Goal: Task Accomplishment & Management: Use online tool/utility

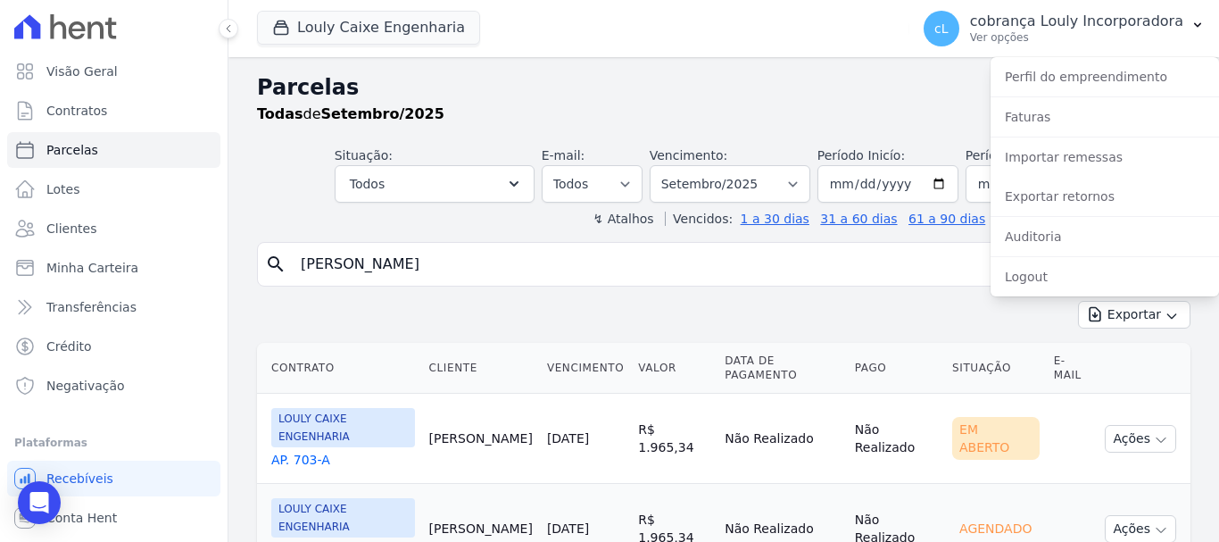
select select
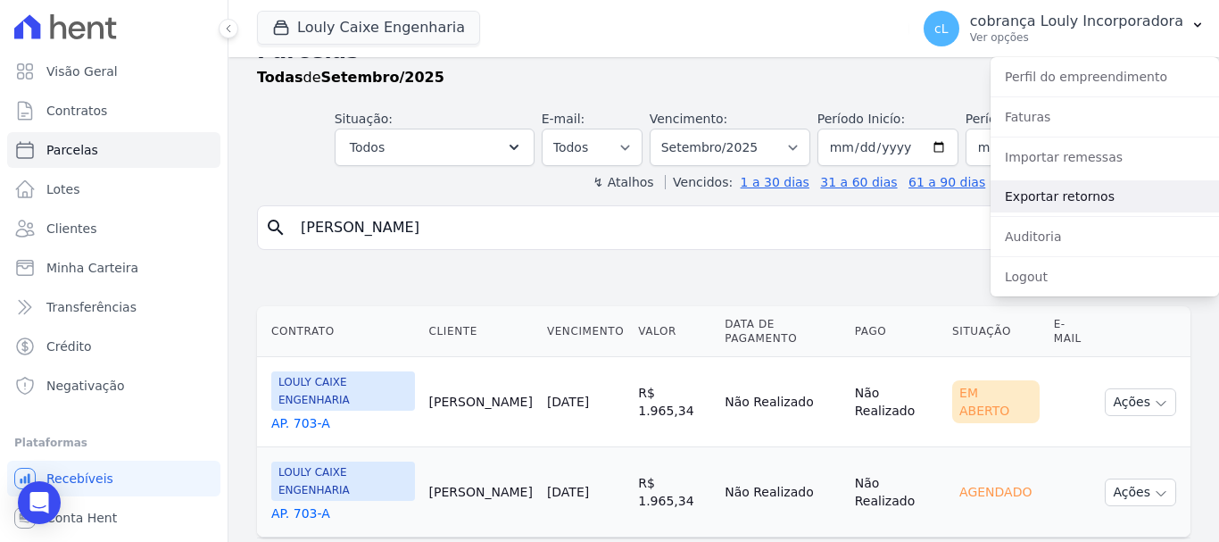
drag, startPoint x: 1054, startPoint y: 201, endPoint x: 1087, endPoint y: 183, distance: 37.5
click at [1054, 200] on link "Exportar retornos" at bounding box center [1105, 196] width 228 height 32
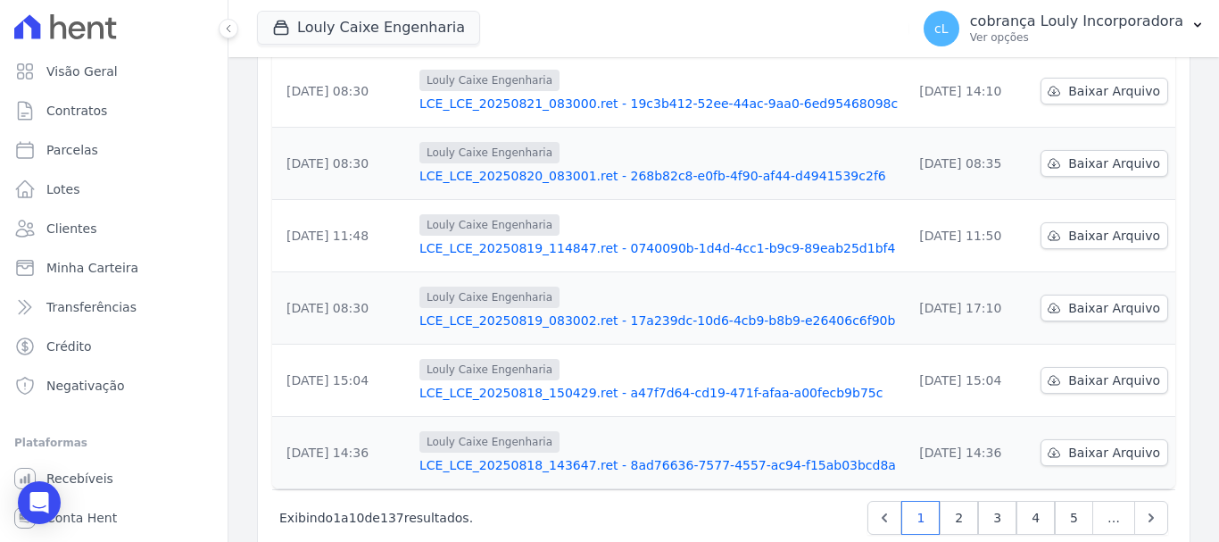
scroll to position [586, 0]
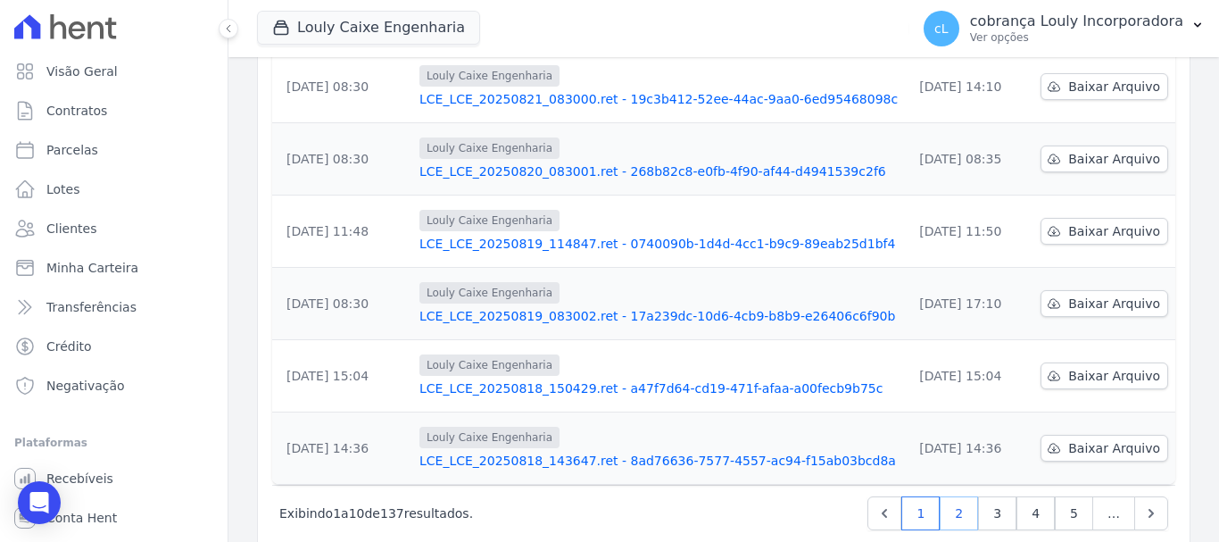
click at [945, 496] on link "2" at bounding box center [959, 513] width 38 height 34
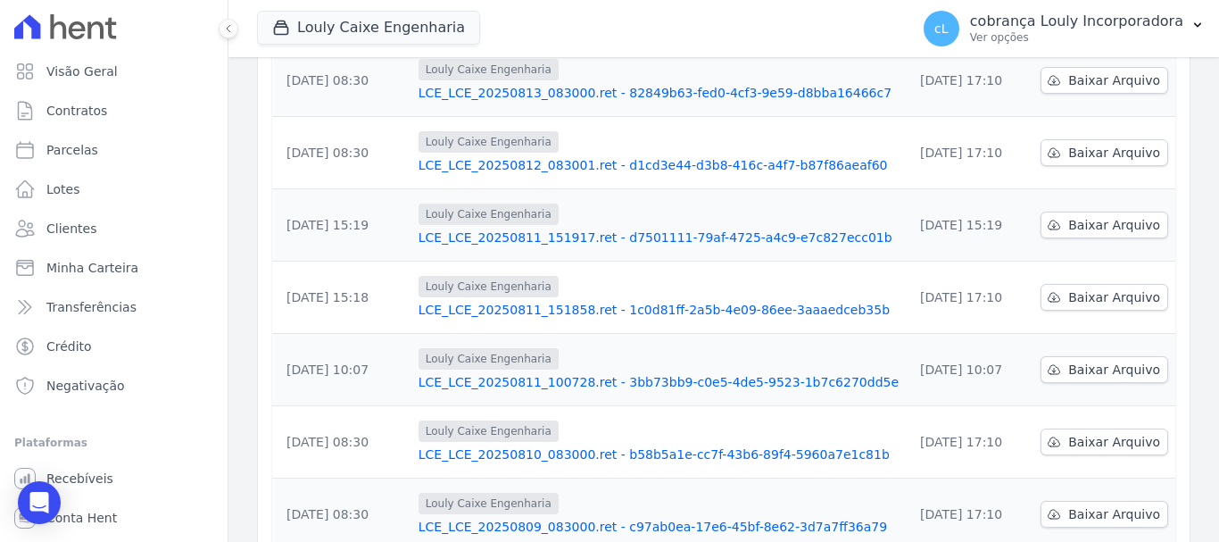
scroll to position [586, 0]
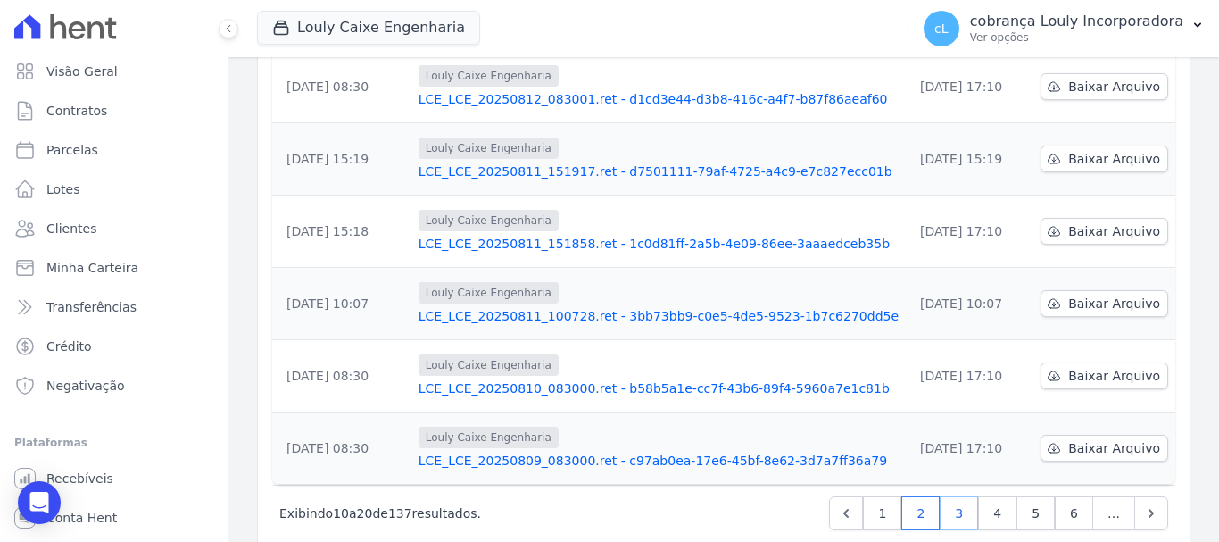
click at [950, 496] on link "3" at bounding box center [959, 513] width 38 height 34
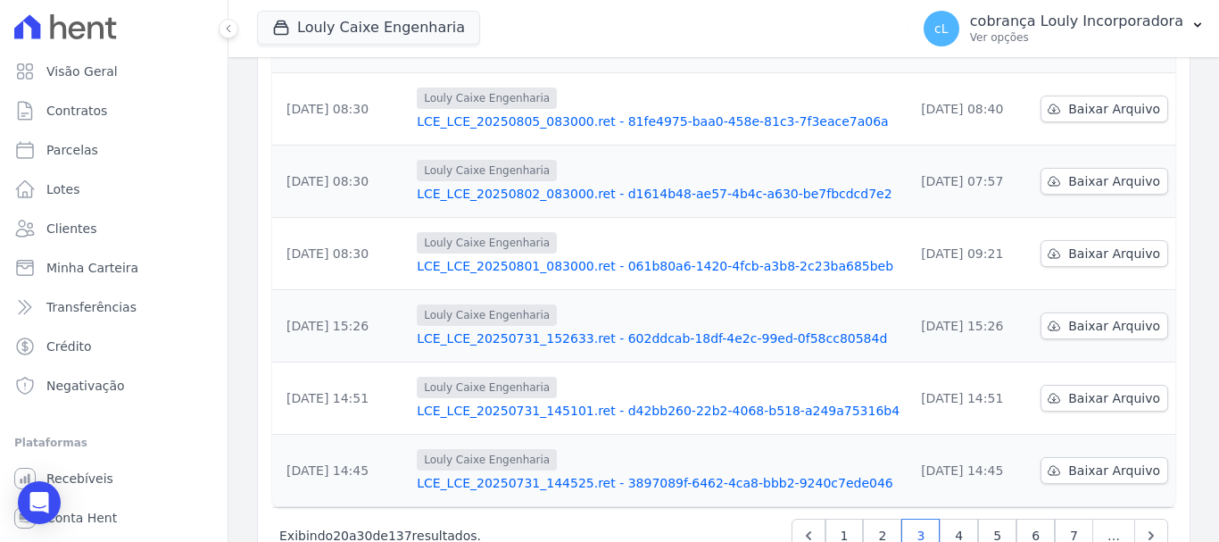
scroll to position [586, 0]
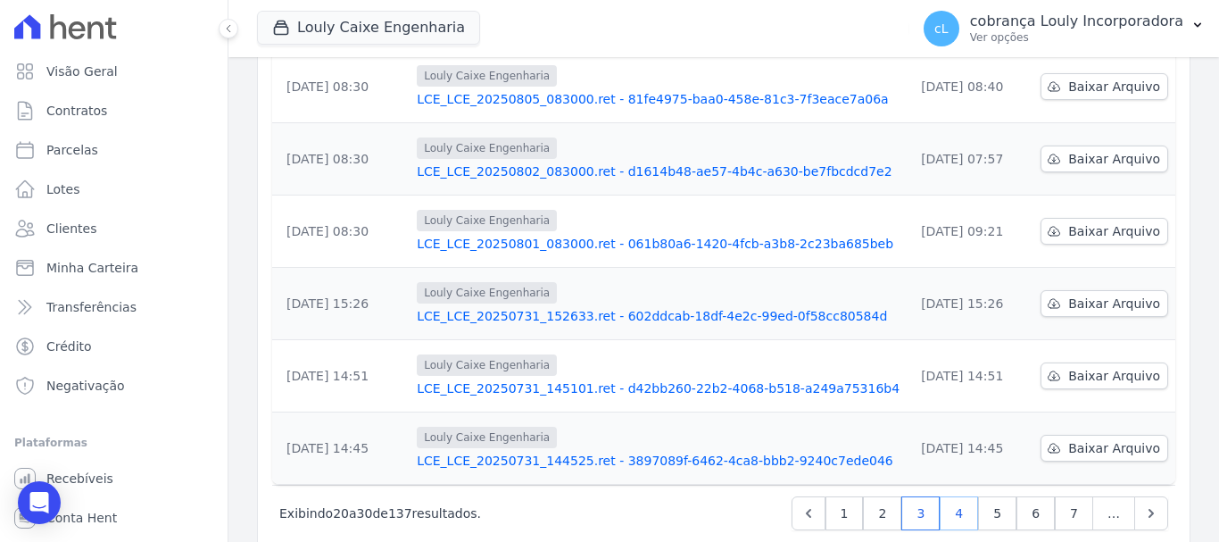
click at [957, 496] on link "4" at bounding box center [959, 513] width 38 height 34
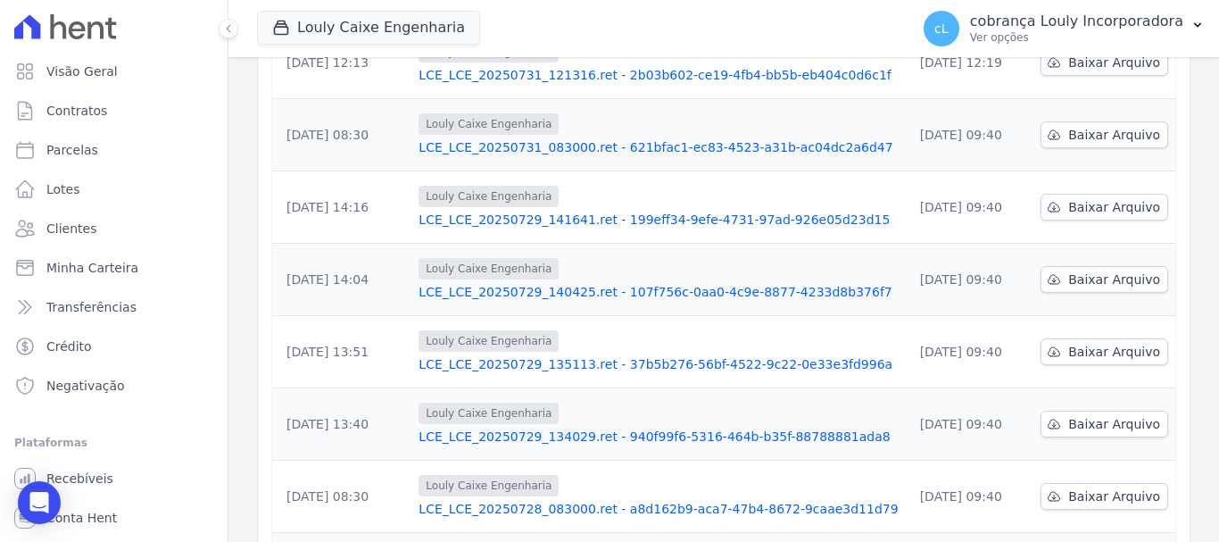
scroll to position [586, 0]
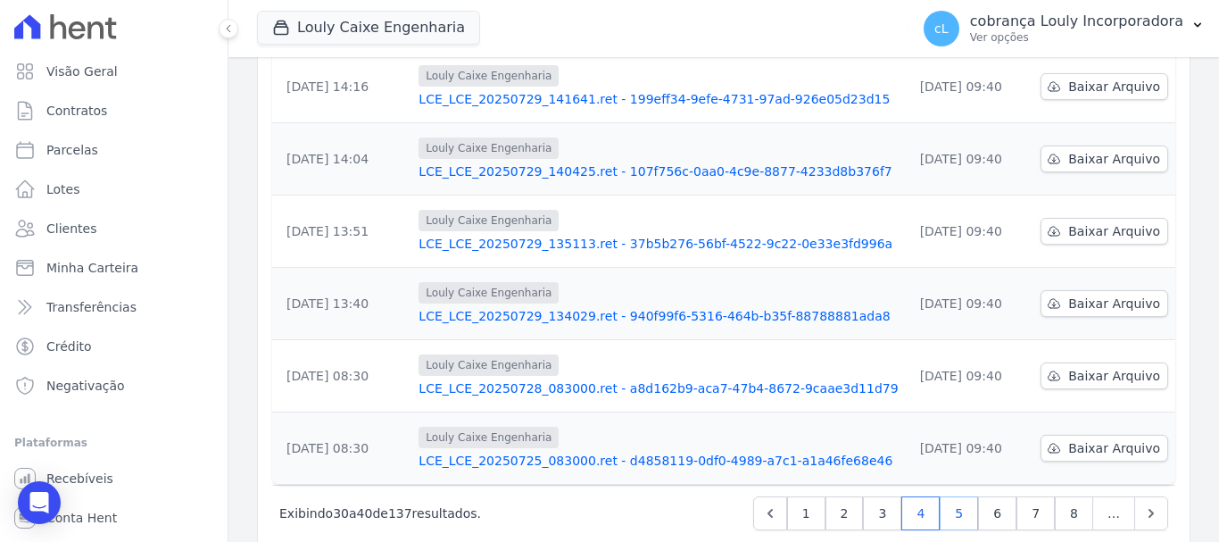
click at [956, 496] on link "5" at bounding box center [959, 513] width 38 height 34
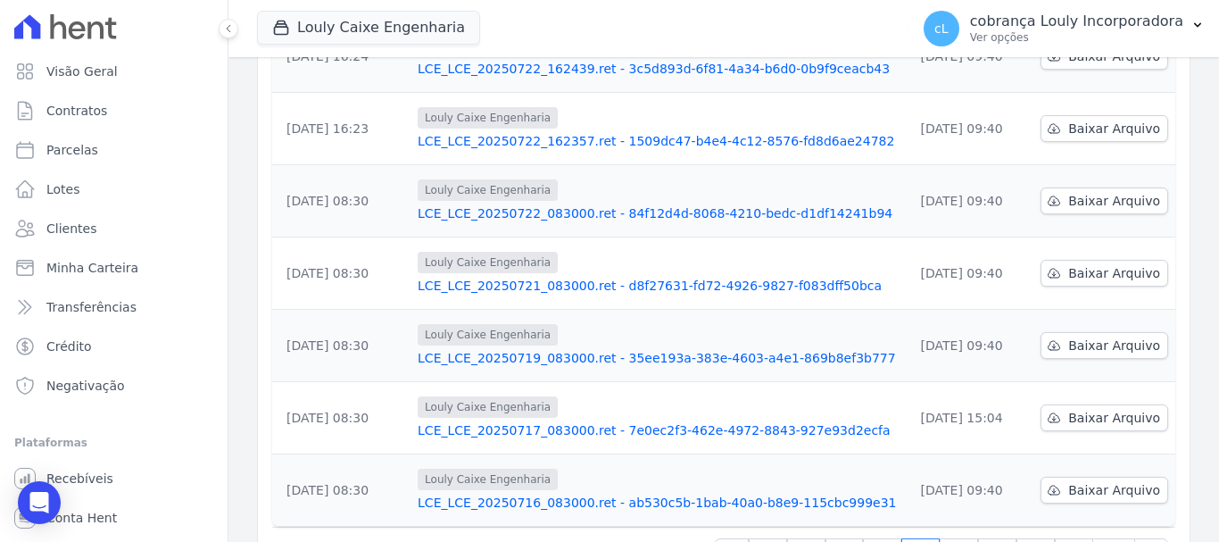
scroll to position [586, 0]
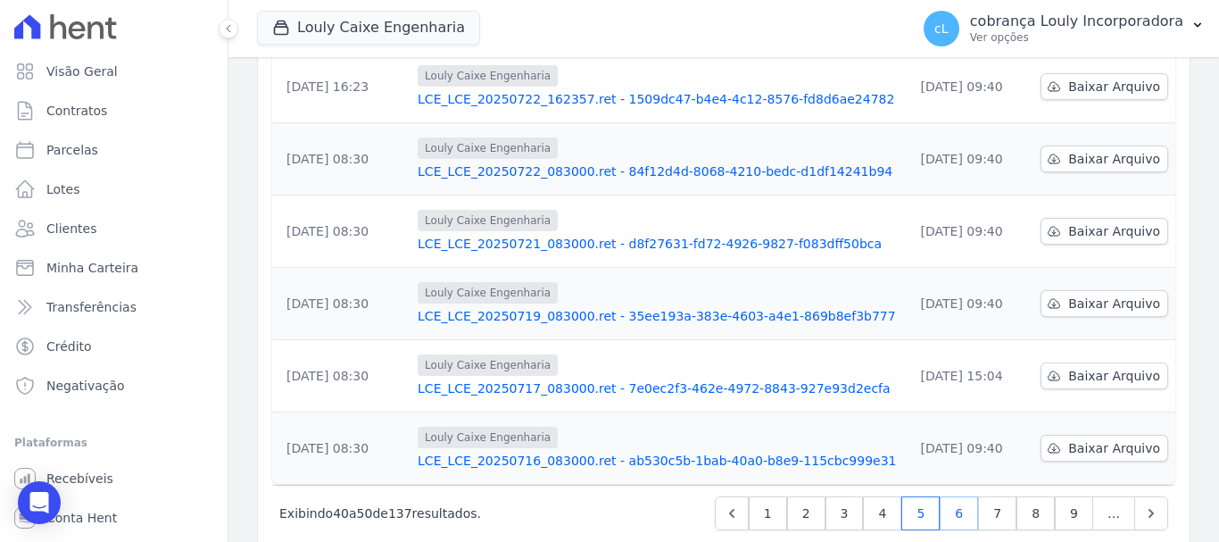
click at [957, 496] on link "6" at bounding box center [959, 513] width 38 height 34
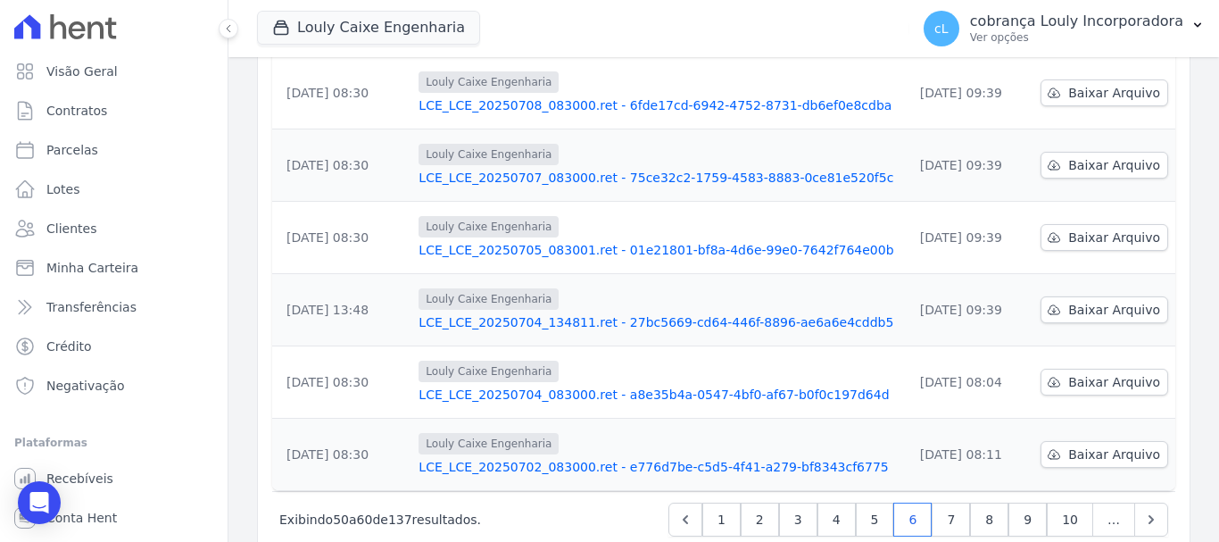
scroll to position [586, 0]
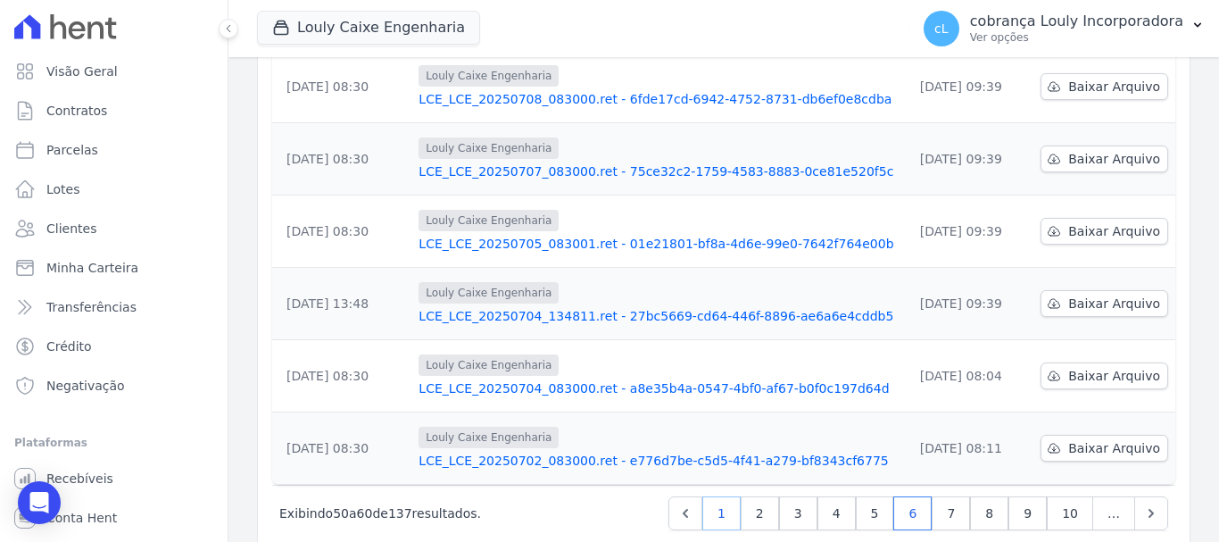
click at [730, 496] on link "1" at bounding box center [721, 513] width 38 height 34
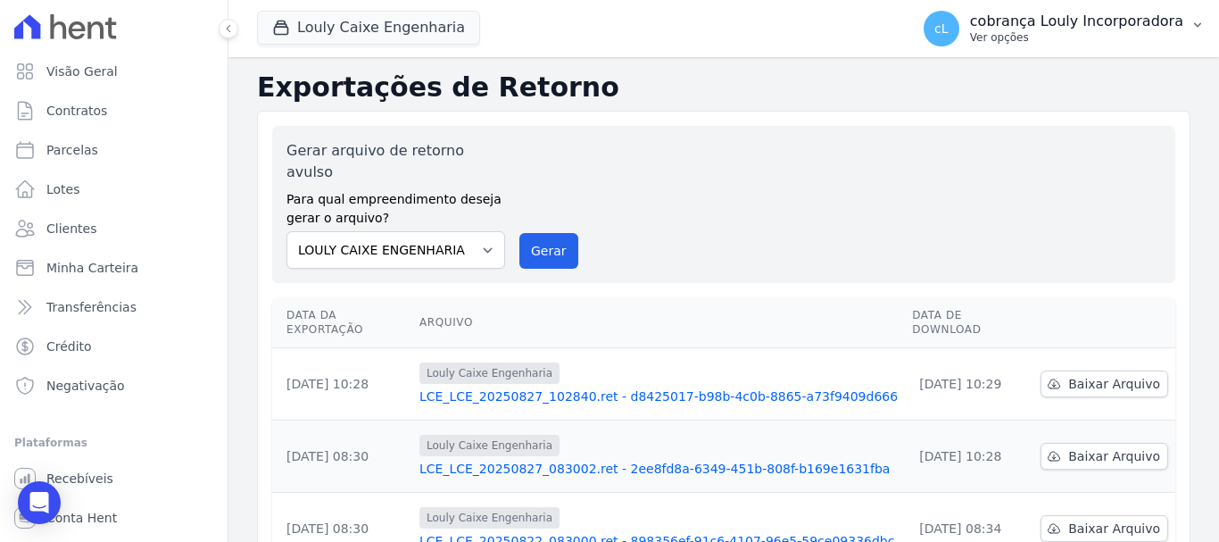
click at [1176, 31] on p "Ver opções" at bounding box center [1076, 37] width 213 height 14
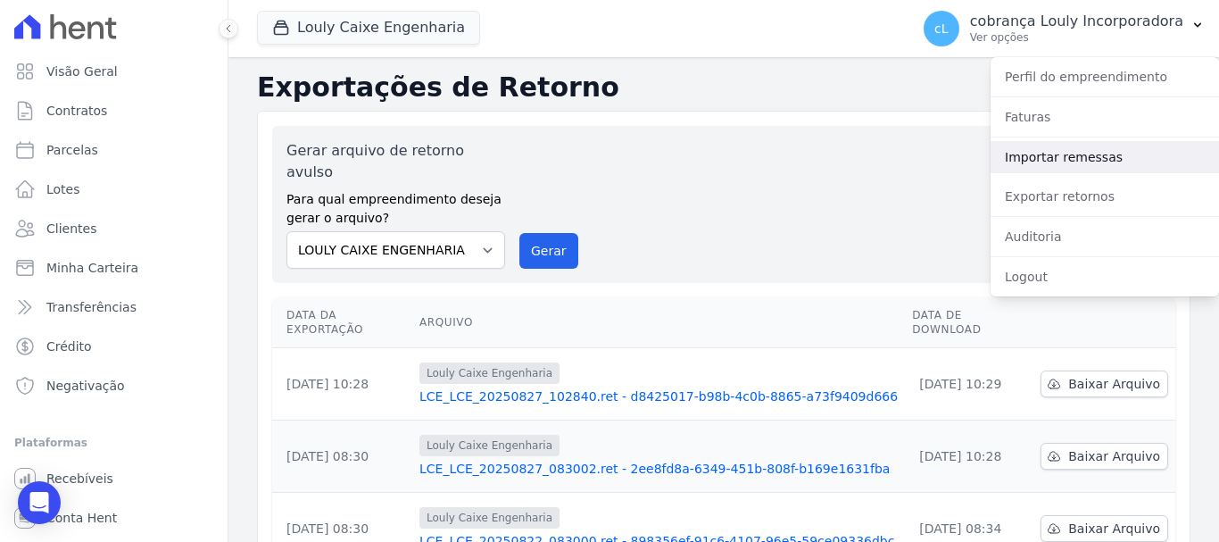
drag, startPoint x: 1092, startPoint y: 160, endPoint x: 960, endPoint y: 137, distance: 133.9
click at [1092, 159] on link "Importar remessas" at bounding box center [1105, 157] width 228 height 32
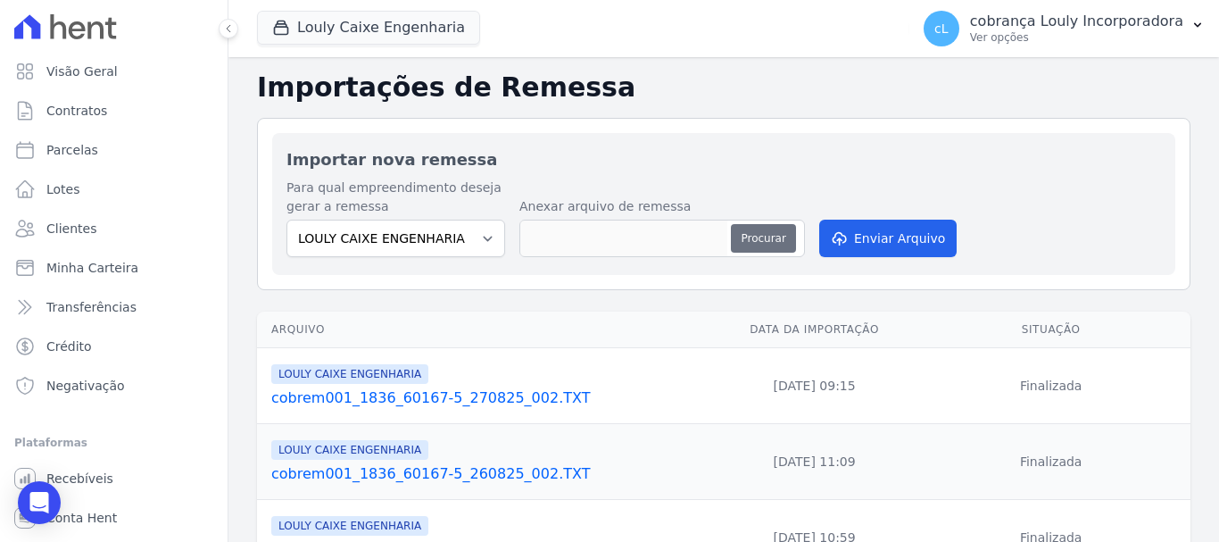
click at [750, 236] on button "Procurar" at bounding box center [763, 238] width 64 height 29
type input "cobrem001_1836_60167-5_270825_003.TXT"
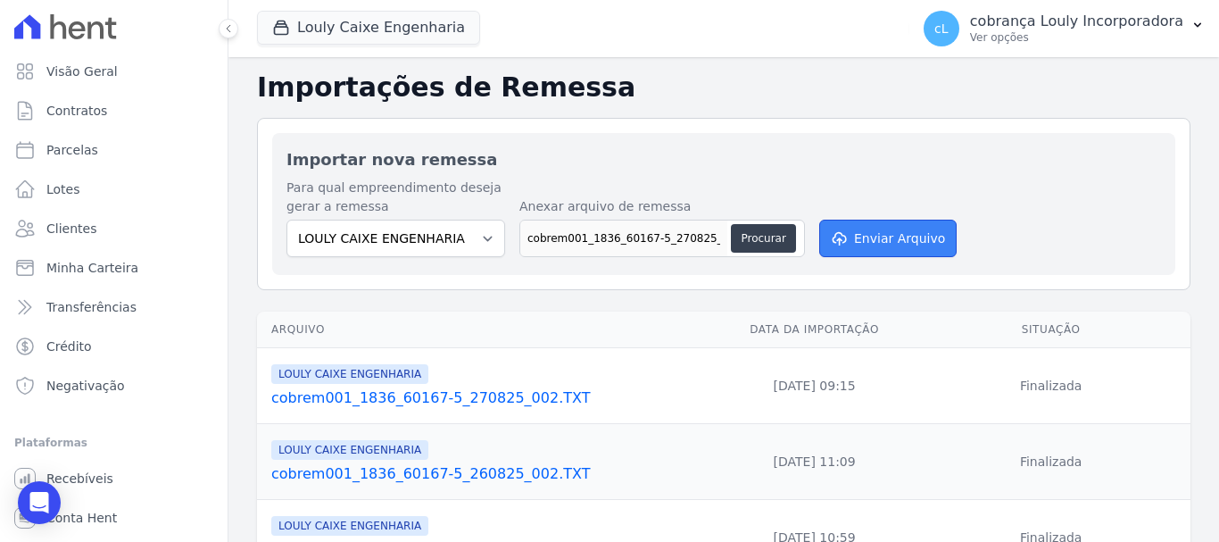
click at [884, 243] on button "Enviar Arquivo" at bounding box center [887, 238] width 137 height 37
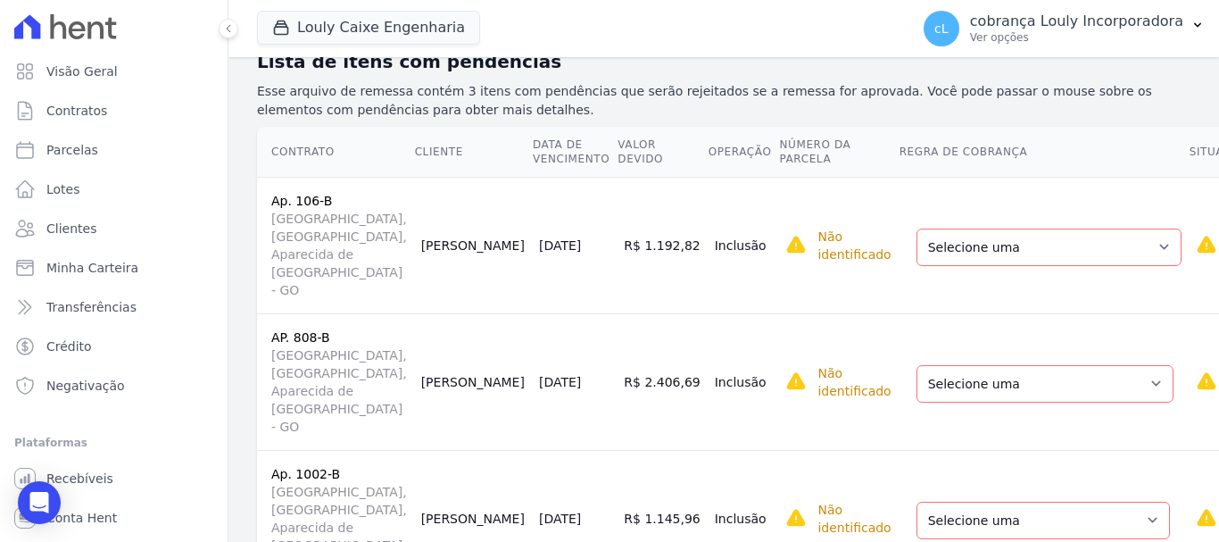
scroll to position [362, 0]
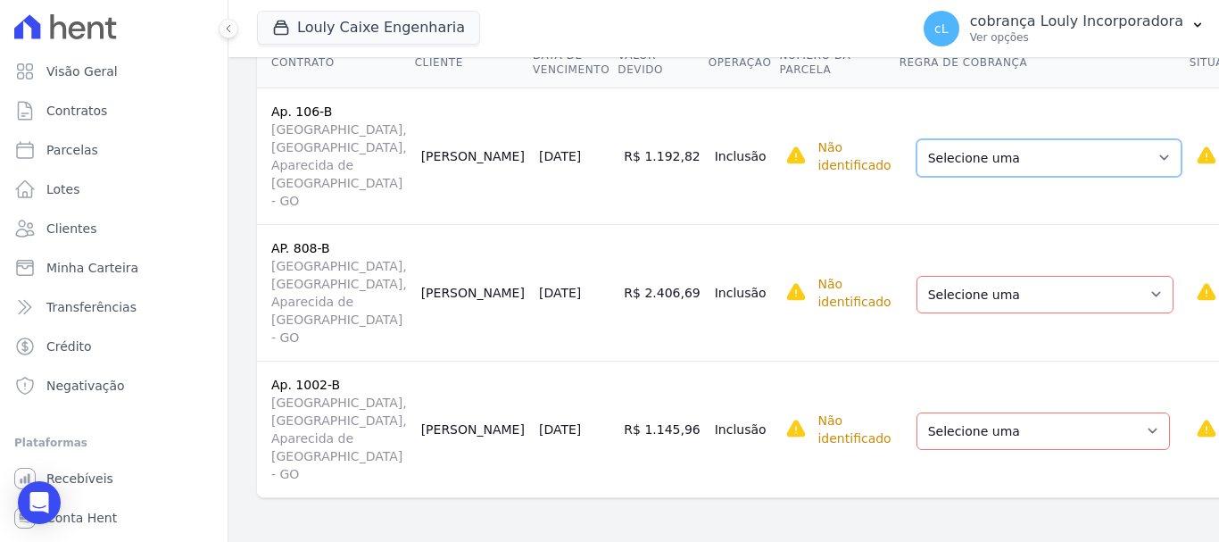
click at [916, 162] on select "Selecione uma Nova Parcela Avulsa Parcela Avulsa Existente Parcela Normal (1 X …" at bounding box center [1048, 157] width 265 height 37
click at [617, 196] on td "R$ 1.192,82" at bounding box center [662, 155] width 90 height 137
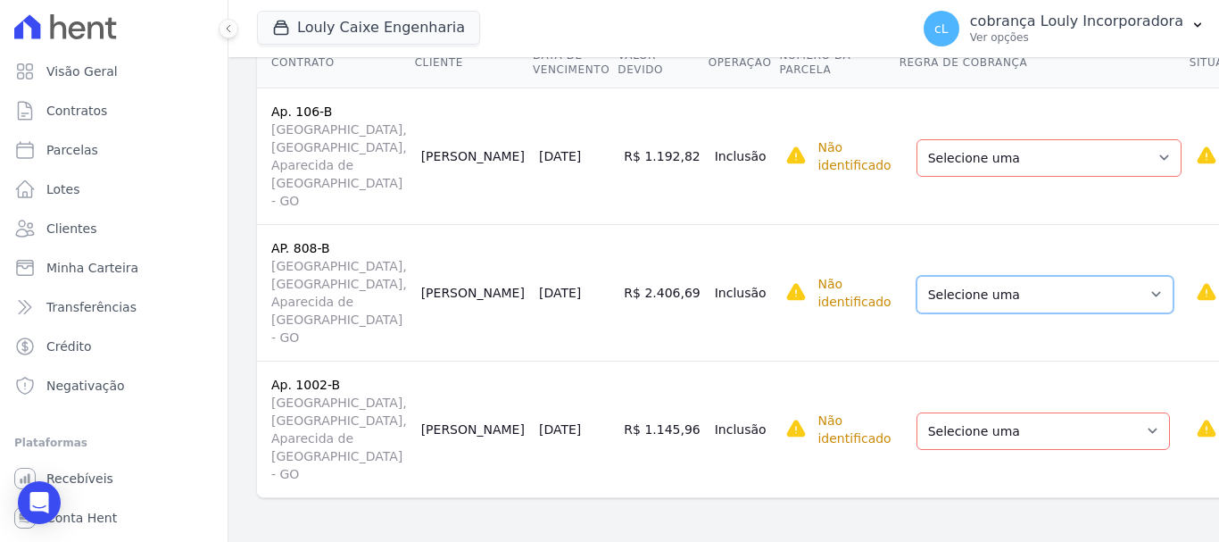
click at [916, 299] on select "Selecione uma Nova Parcela Avulsa Parcela Avulsa Existente Parcela Normal (1 X …" at bounding box center [1044, 294] width 257 height 37
click at [617, 314] on td "R$ 2.406,69" at bounding box center [662, 292] width 90 height 137
drag, startPoint x: 426, startPoint y: 305, endPoint x: 380, endPoint y: 284, distance: 50.3
click at [414, 284] on td "Lucas Feitosa" at bounding box center [473, 292] width 118 height 137
copy td "Lucas Feitosa"
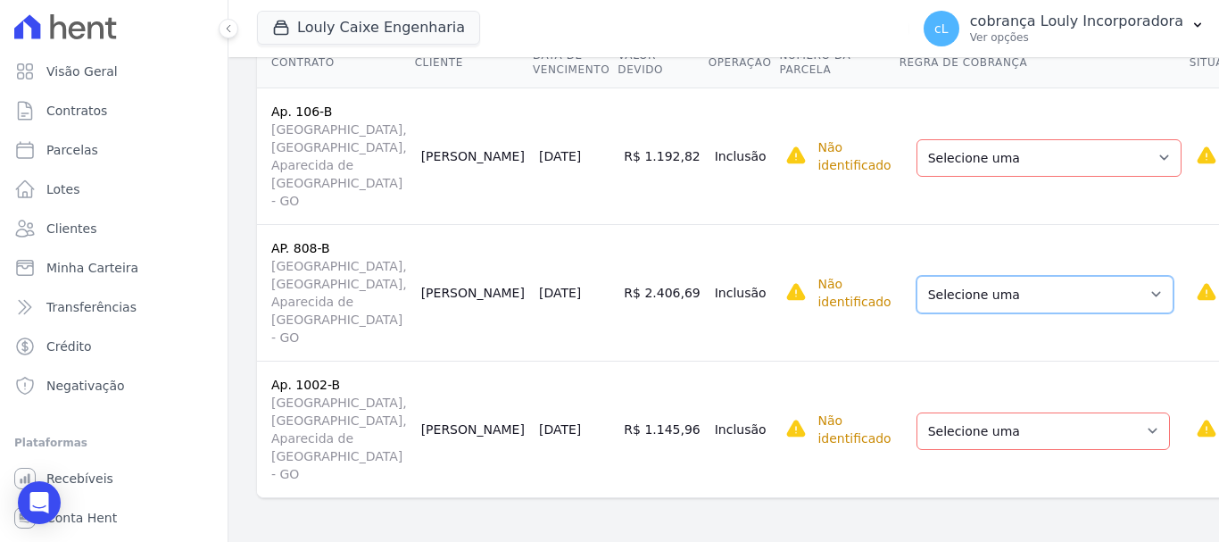
click at [916, 294] on select "Selecione uma Nova Parcela Avulsa Parcela Avulsa Existente Parcela Normal (1 X …" at bounding box center [1044, 294] width 257 height 37
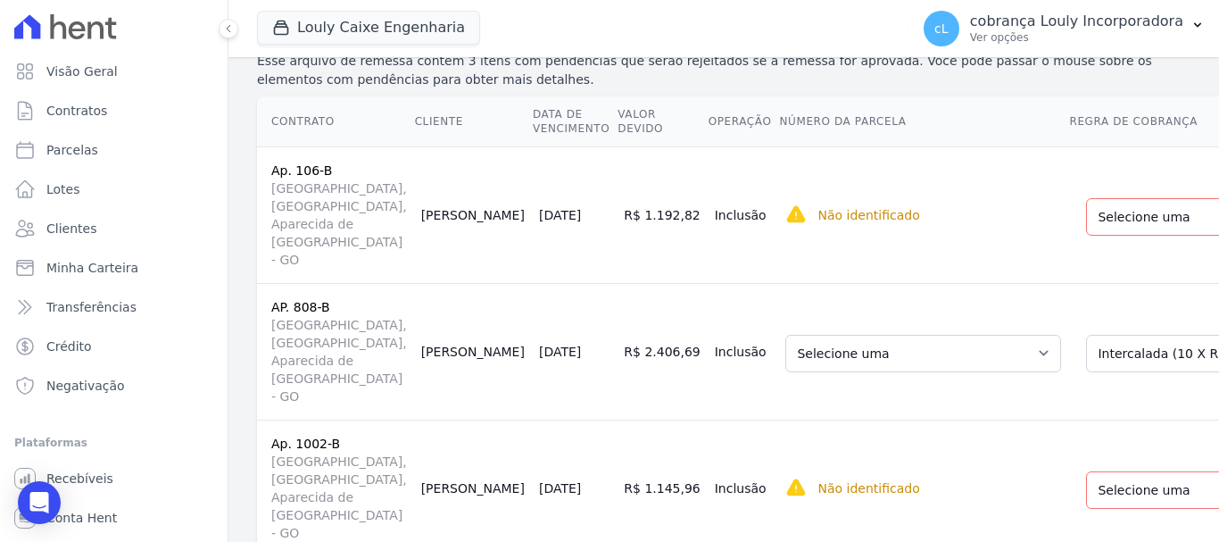
scroll to position [273, 0]
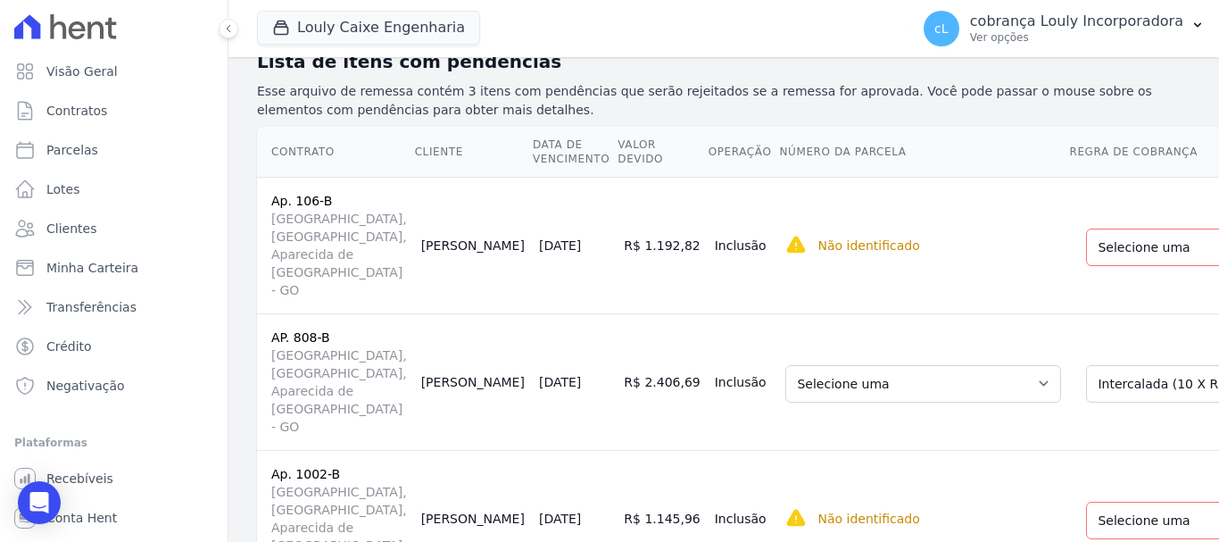
drag, startPoint x: 362, startPoint y: 284, endPoint x: 346, endPoint y: 273, distance: 19.3
click at [414, 273] on td "Jessica Melo" at bounding box center [473, 245] width 118 height 137
copy td "Jessica Melo"
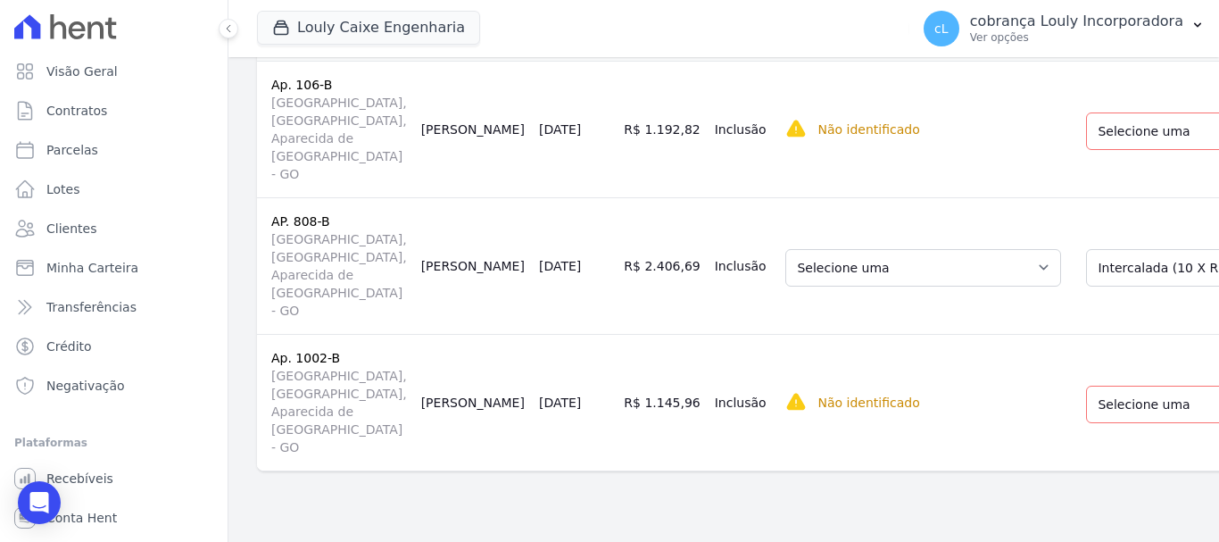
scroll to position [608, 0]
drag, startPoint x: 389, startPoint y: 380, endPoint x: 340, endPoint y: 362, distance: 52.2
click at [414, 362] on td "Maxwell Batista" at bounding box center [473, 402] width 118 height 137
copy td "Maxwell Batista"
click at [1096, 386] on select "Selecione uma Nova Parcela Avulsa Parcela Avulsa Existente Intercalada (2 X R$ …" at bounding box center [1212, 404] width 253 height 37
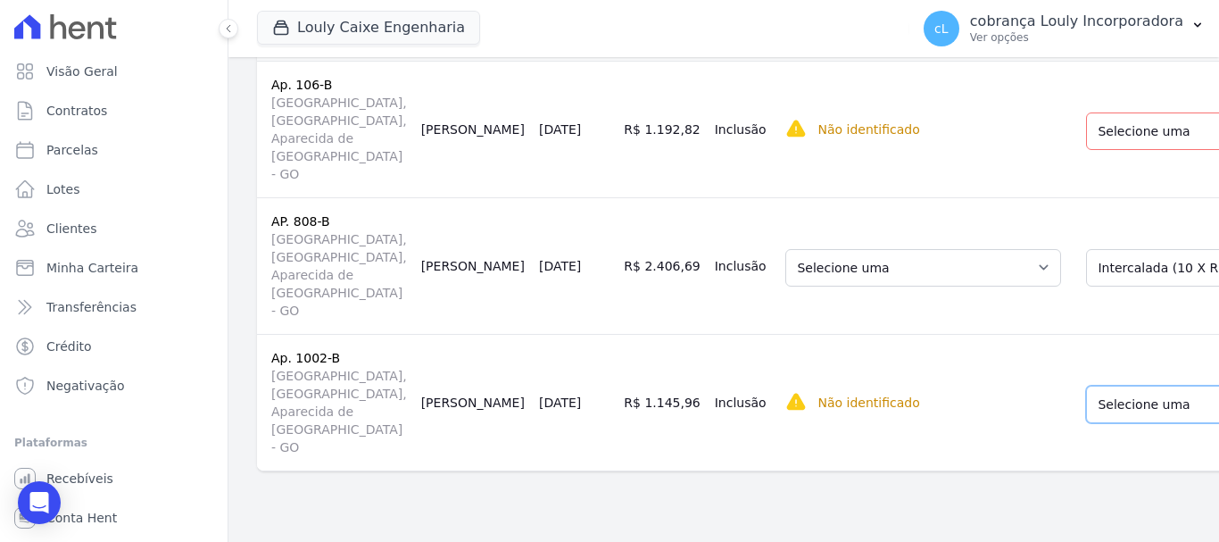
drag, startPoint x: 1006, startPoint y: 381, endPoint x: 976, endPoint y: 378, distance: 29.6
click at [1086, 386] on select "Selecione uma Nova Parcela Avulsa Parcela Avulsa Existente Intercalada (2 X R$ …" at bounding box center [1212, 404] width 253 height 37
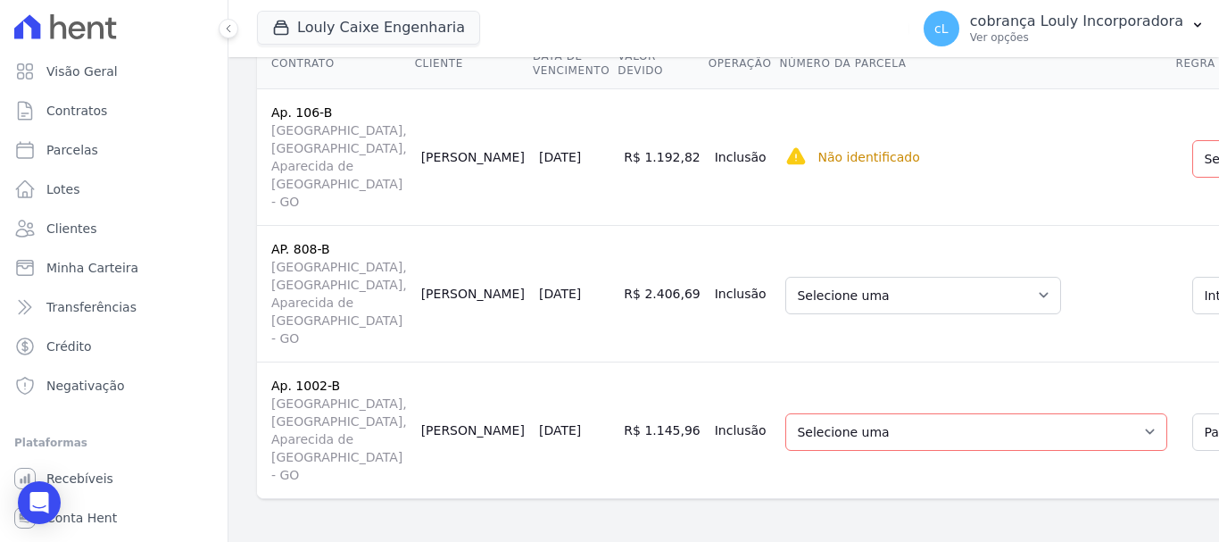
drag, startPoint x: 921, startPoint y: 394, endPoint x: 918, endPoint y: 385, distance: 10.2
click at [921, 392] on td "Selecione uma 1 - 10/07/2025 - R$ 710,93 - Vencido (Cobrança Expirada) 3 - 10/0…" at bounding box center [976, 429] width 396 height 137
click at [916, 413] on select "Selecione uma 1 - 10/07/2025 - R$ 710,93 - Vencido (Cobrança Expirada) 3 - 10/0…" at bounding box center [976, 431] width 382 height 37
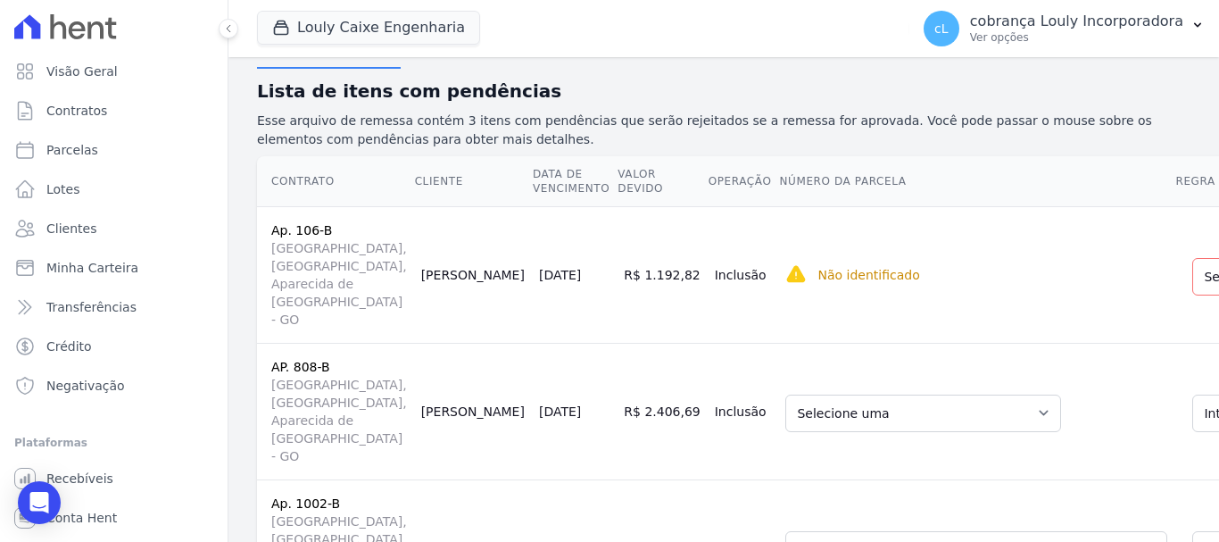
scroll to position [340, 0]
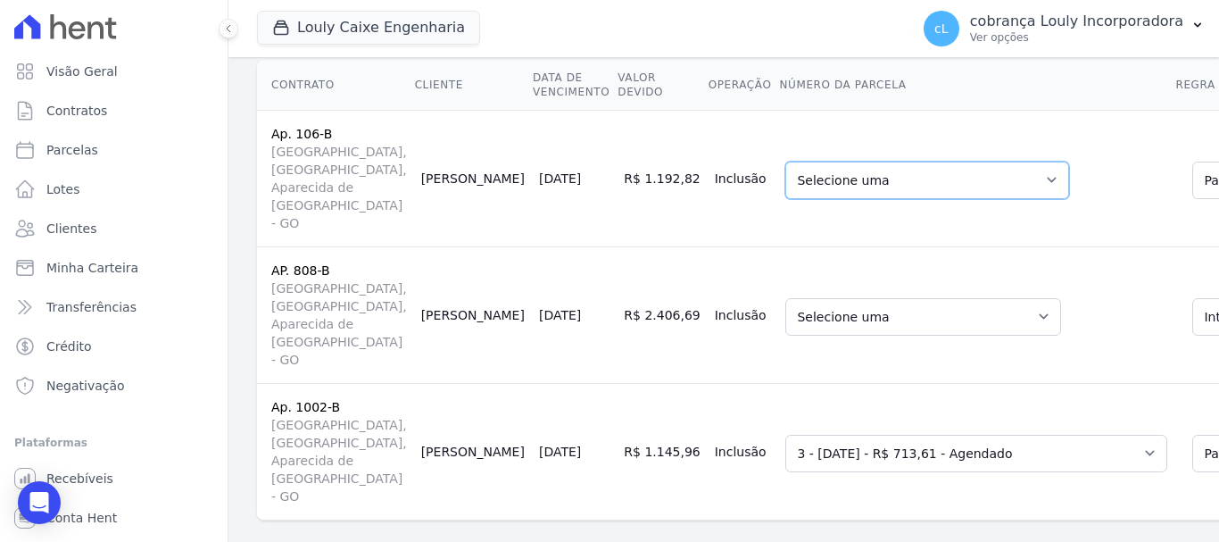
click at [785, 199] on select "Selecione uma 1 - 10/06/2026 - R$ 13.581,25 - Agendado" at bounding box center [927, 180] width 284 height 37
drag, startPoint x: 983, startPoint y: 308, endPoint x: 1004, endPoint y: 277, distance: 37.4
click at [984, 246] on td "Selecione uma 1 - 10/06/2026 - R$ 13.581,25 - Agendado" at bounding box center [976, 178] width 396 height 137
click at [785, 199] on select "Selecione uma 1" at bounding box center [855, 180] width 141 height 37
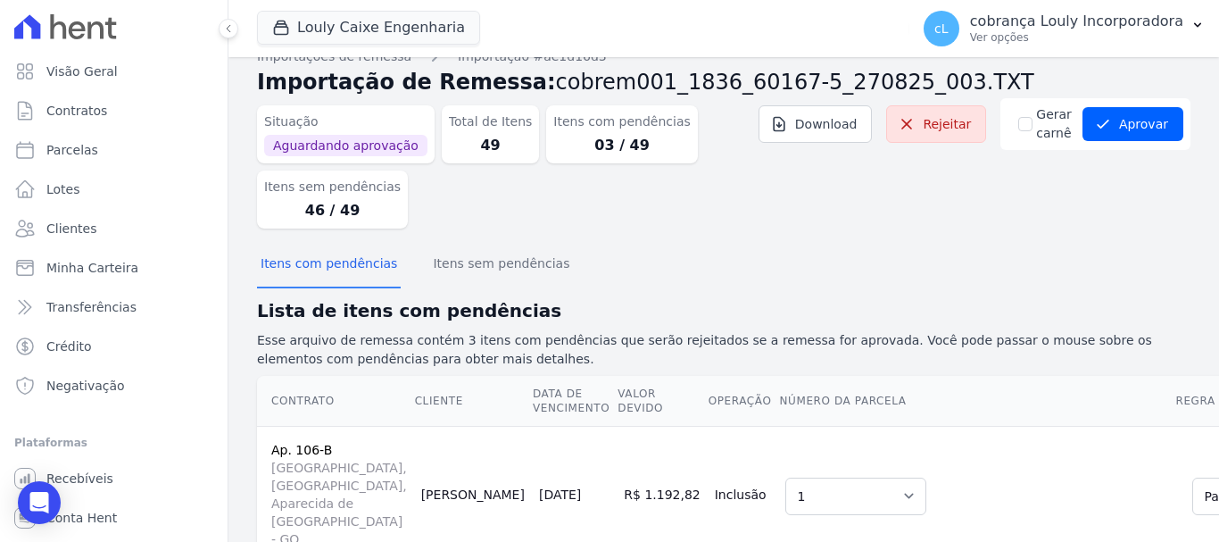
scroll to position [0, 0]
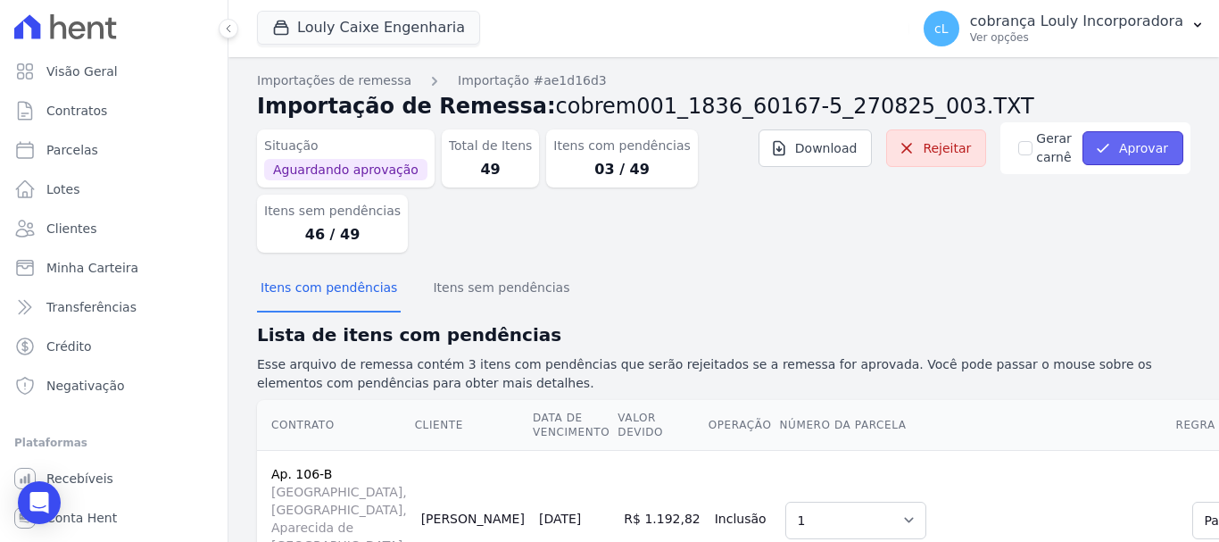
click at [1128, 148] on button "Aprovar" at bounding box center [1132, 148] width 101 height 34
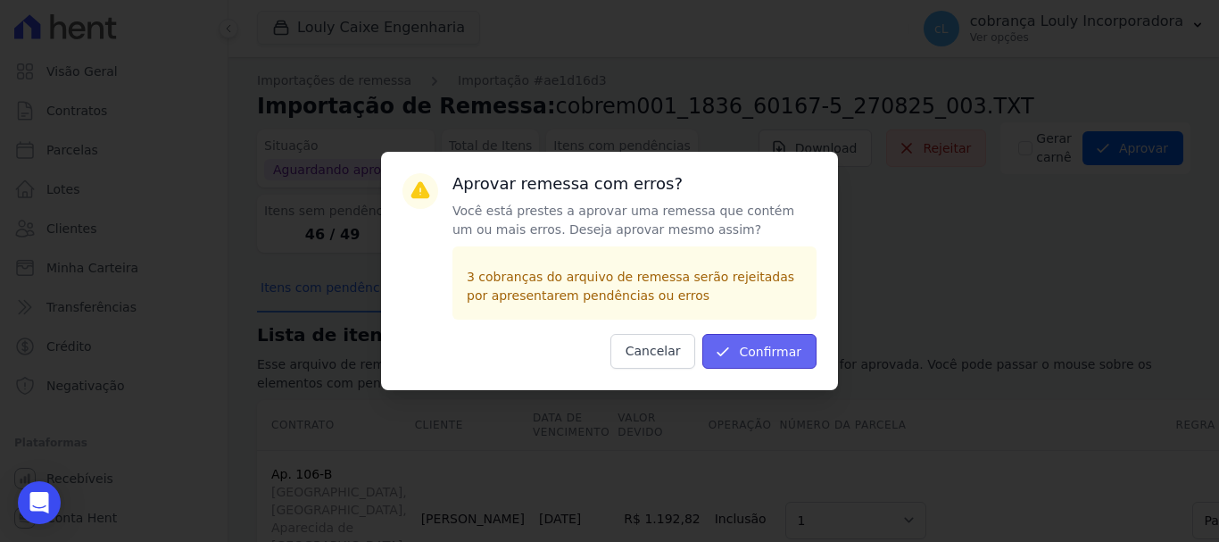
click at [777, 344] on button "Confirmar" at bounding box center [759, 351] width 114 height 35
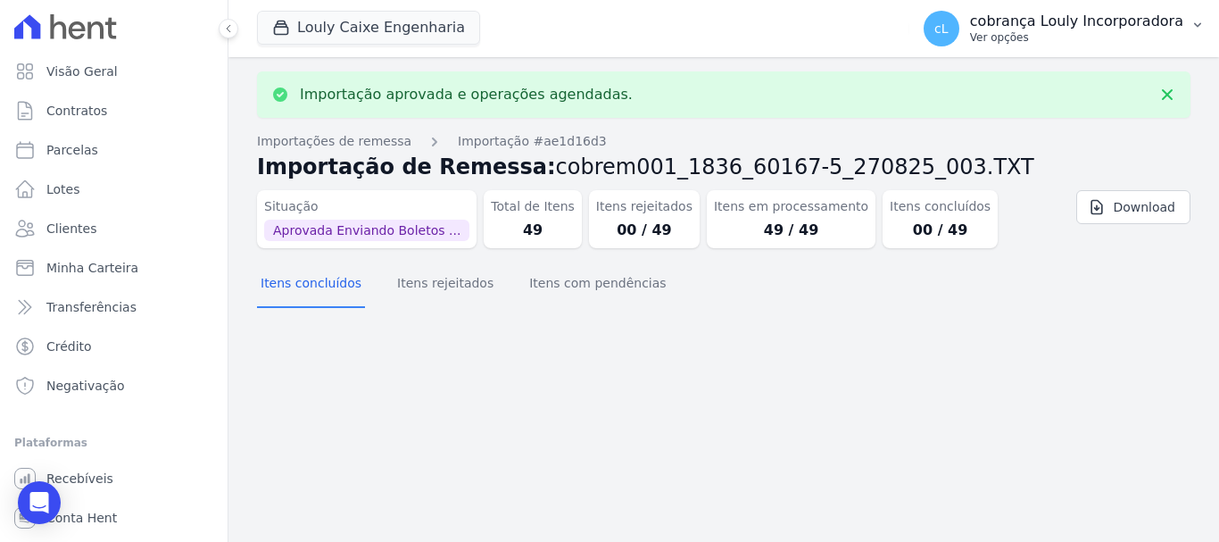
click at [1190, 18] on button "cL cobrança Louly Incorporadora Ver opções" at bounding box center [1064, 29] width 310 height 50
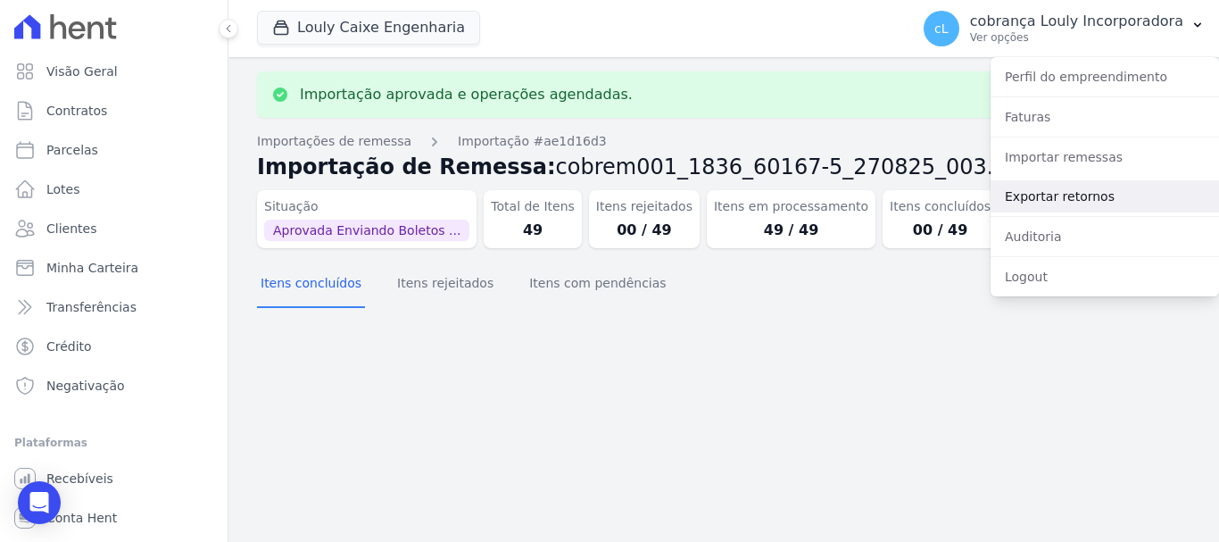
click at [1055, 200] on link "Exportar retornos" at bounding box center [1105, 196] width 228 height 32
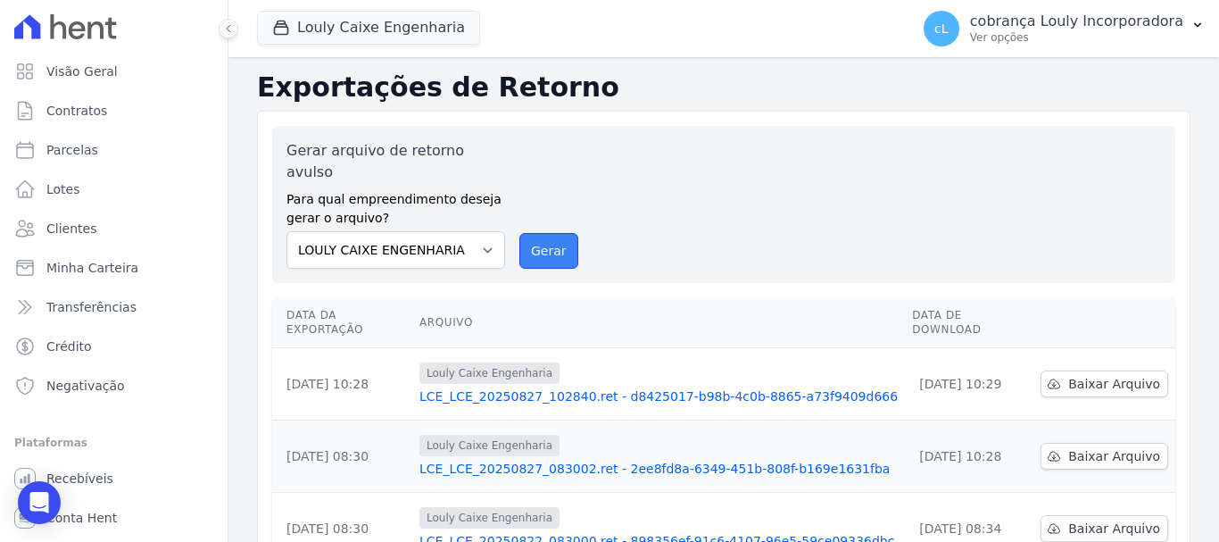
drag, startPoint x: 548, startPoint y: 241, endPoint x: 670, endPoint y: 137, distance: 160.8
click at [548, 240] on button "Gerar" at bounding box center [548, 251] width 59 height 36
click at [533, 233] on button "Gerar" at bounding box center [548, 251] width 59 height 36
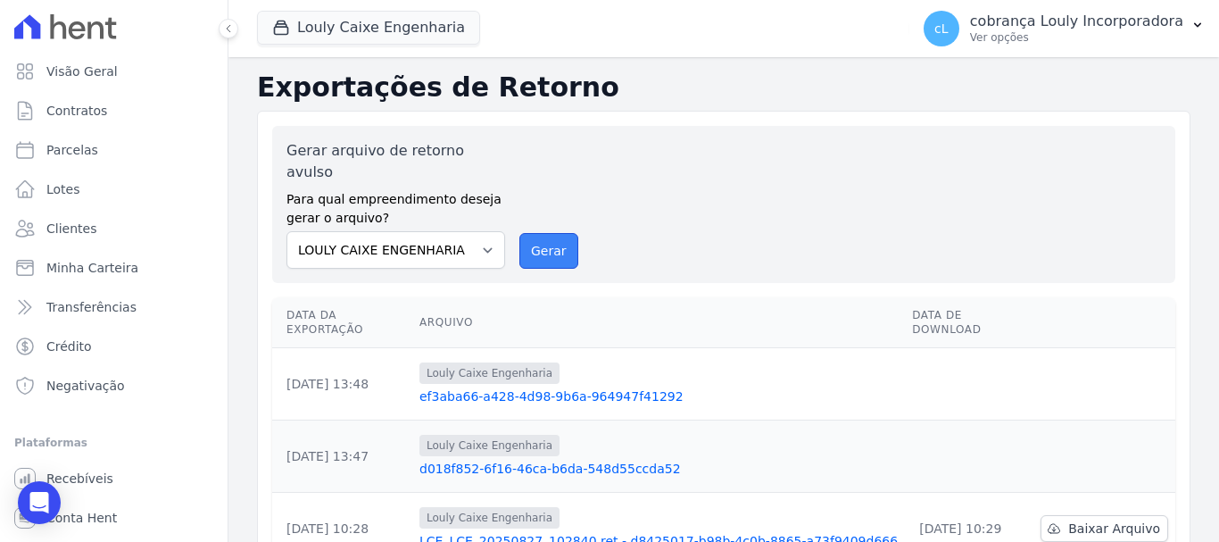
click at [545, 233] on button "Gerar" at bounding box center [548, 251] width 59 height 36
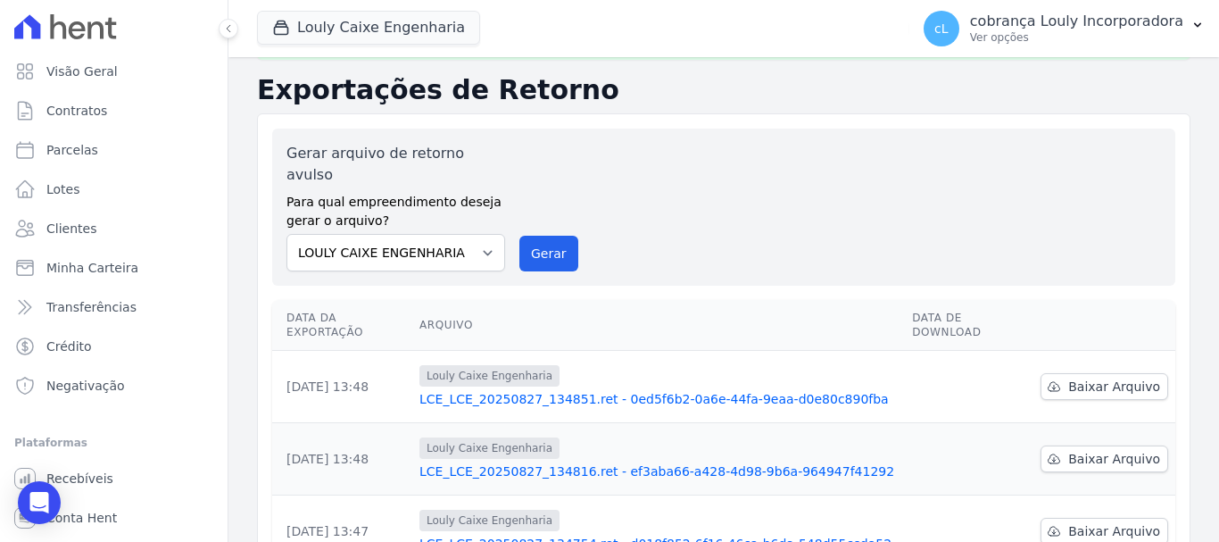
scroll to position [89, 0]
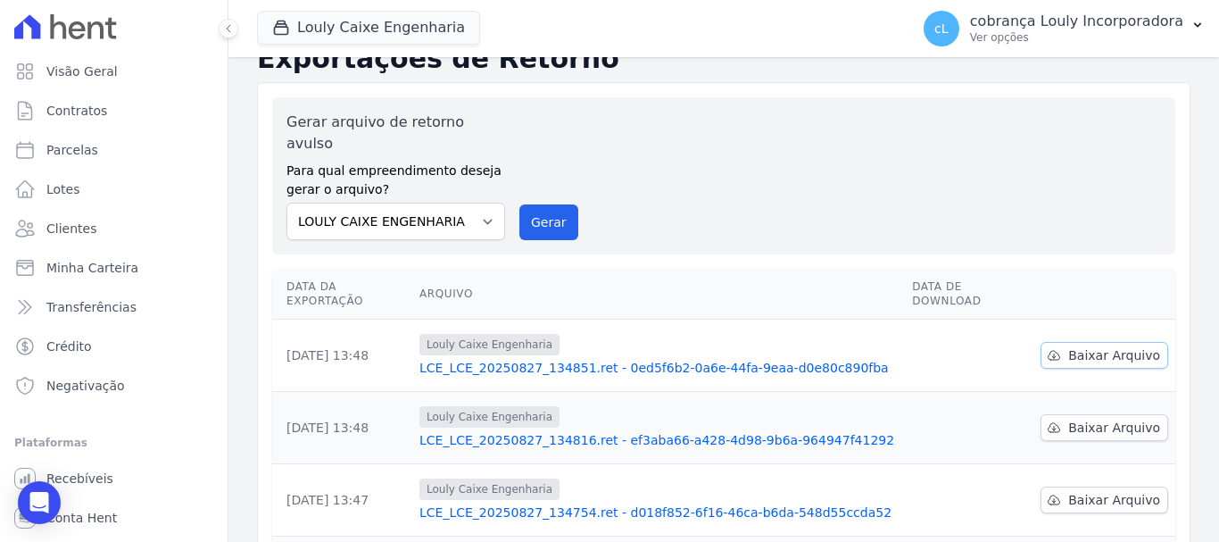
click at [1107, 346] on span "Baixar Arquivo" at bounding box center [1114, 355] width 92 height 18
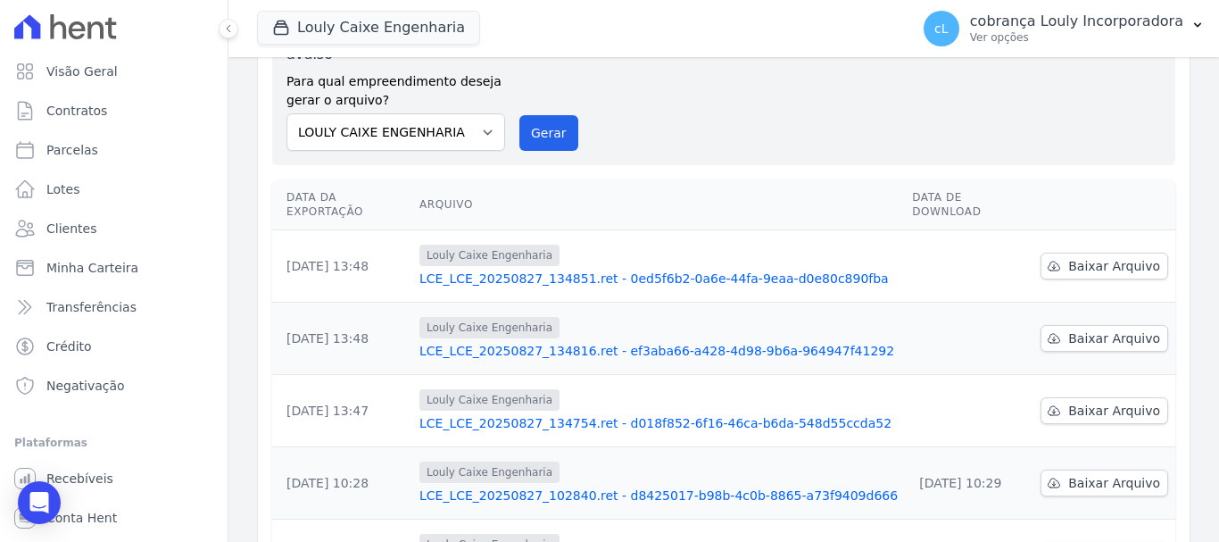
click at [770, 342] on link "LCE_LCE_20250827_134816.ret - ef3aba66-a428-4d98-9b6a-964947f41292" at bounding box center [658, 351] width 478 height 18
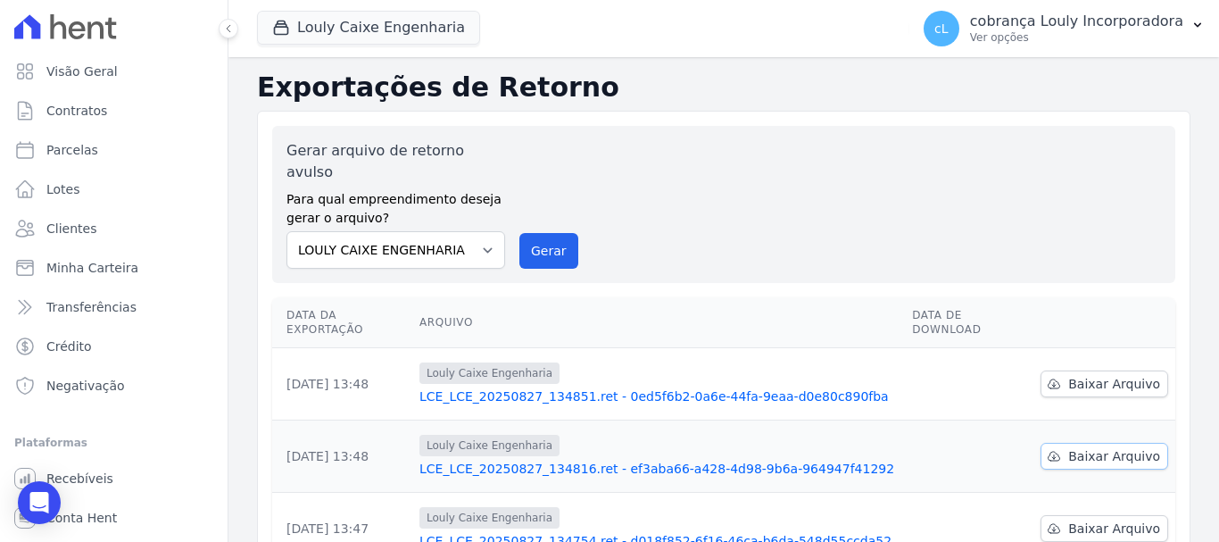
click at [1071, 447] on span "Baixar Arquivo" at bounding box center [1114, 456] width 92 height 18
